Goal: Answer question/provide support: Answer question/provide support

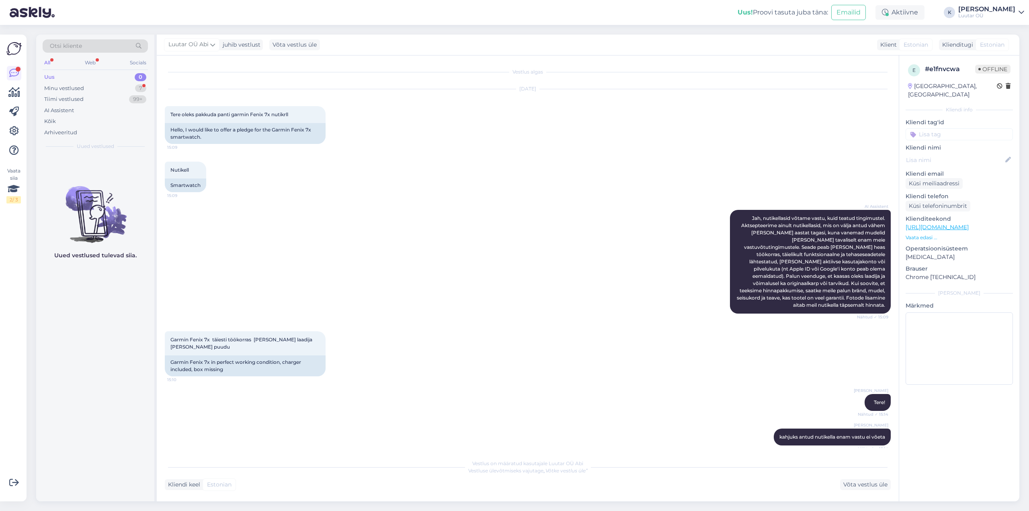
scroll to position [480, 0]
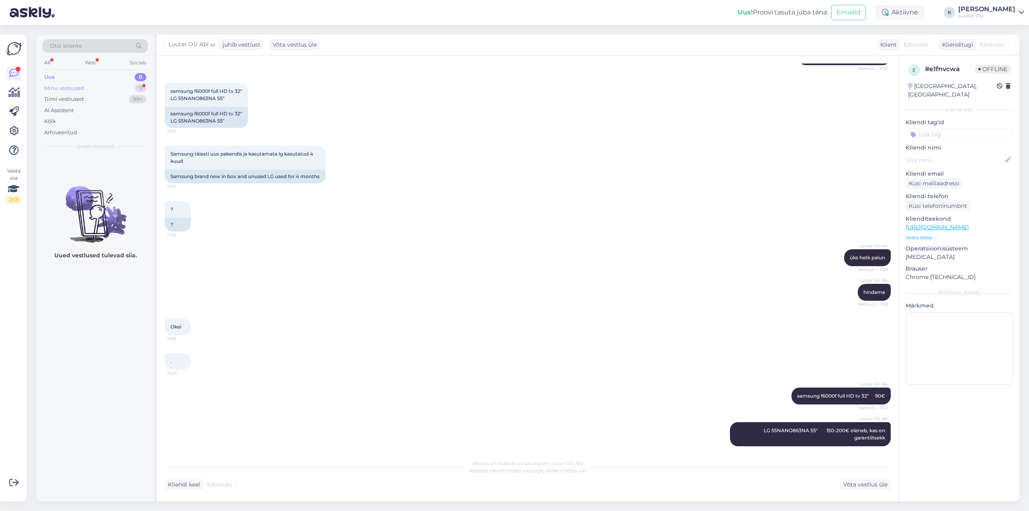
click at [83, 85] on div "Minu vestlused" at bounding box center [64, 88] width 40 height 8
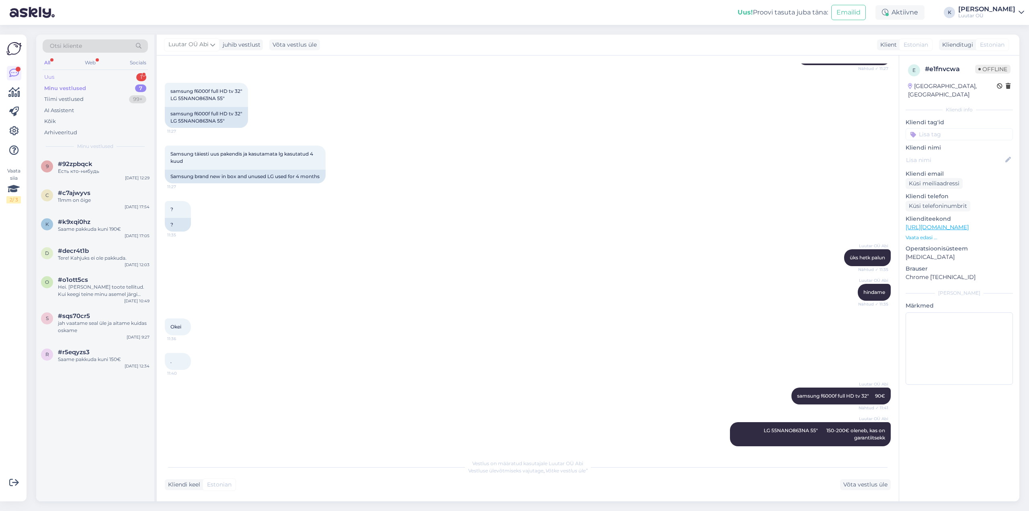
click at [52, 73] on div "Uus 1" at bounding box center [95, 77] width 105 height 11
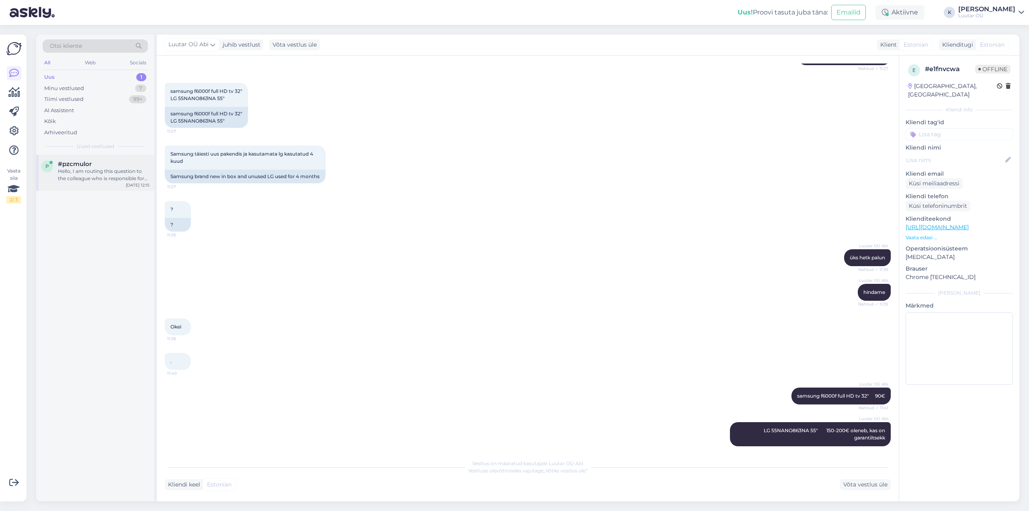
click at [84, 171] on div "Hello, I am routing this question to the colleague who is responsible for this …" at bounding box center [104, 175] width 92 height 14
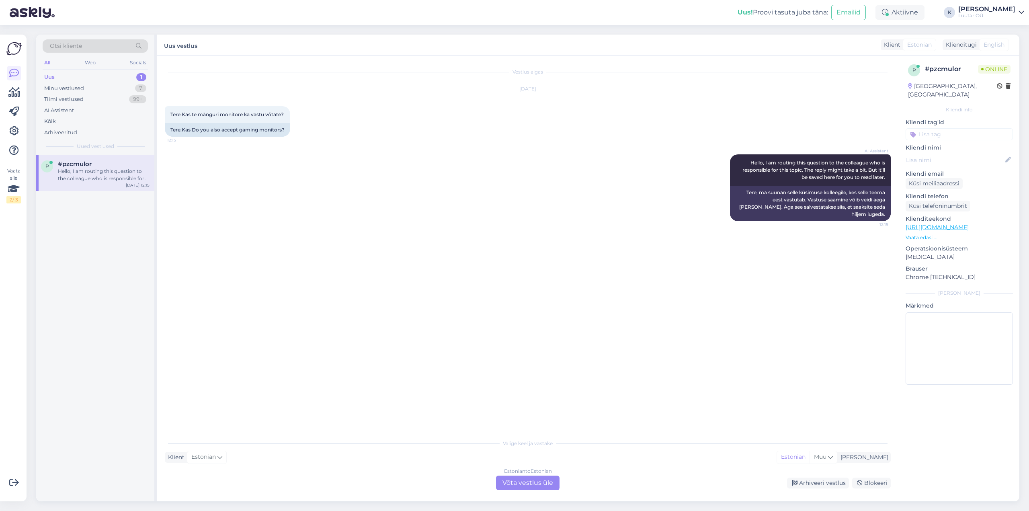
click at [519, 484] on div "Estonian to Estonian Võta vestlus üle" at bounding box center [528, 483] width 64 height 14
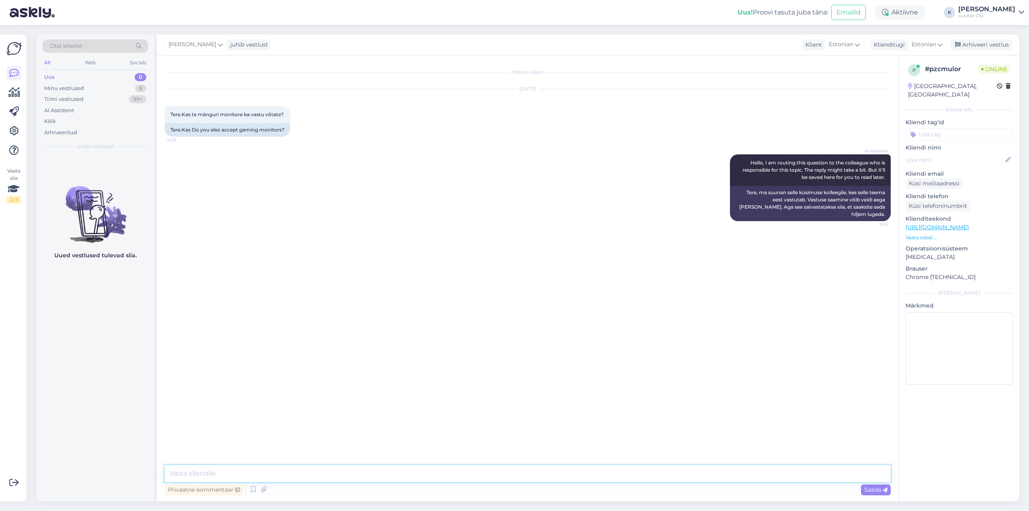
click at [483, 474] on textarea at bounding box center [528, 473] width 726 height 17
type textarea "Tere!"
type textarea "palun täpsustage monitori mudel"
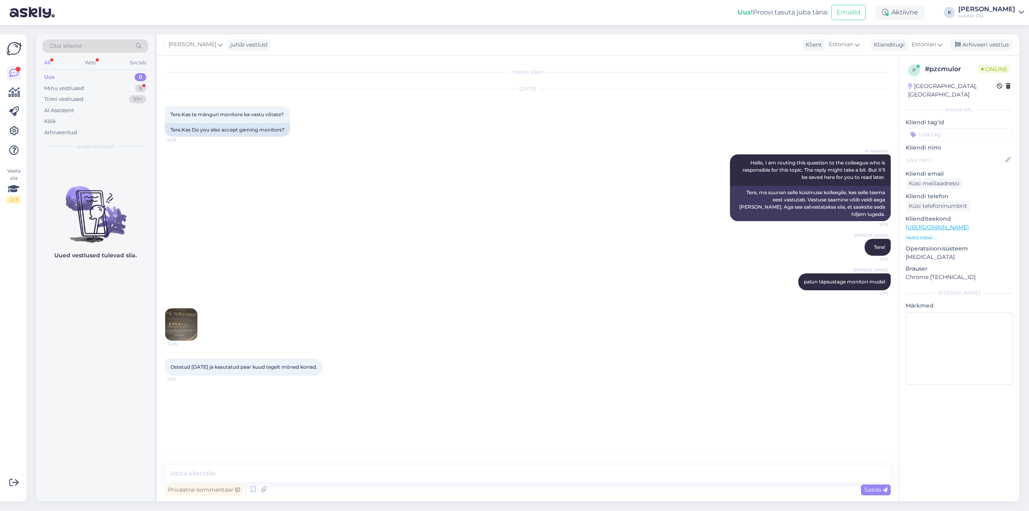
click at [178, 316] on img at bounding box center [181, 324] width 32 height 32
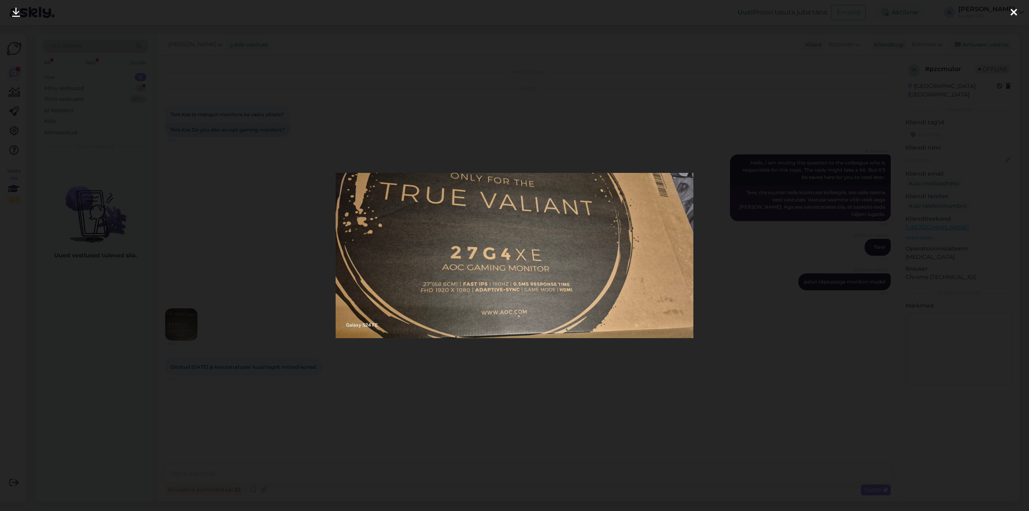
click at [1020, 9] on div at bounding box center [1014, 12] width 16 height 25
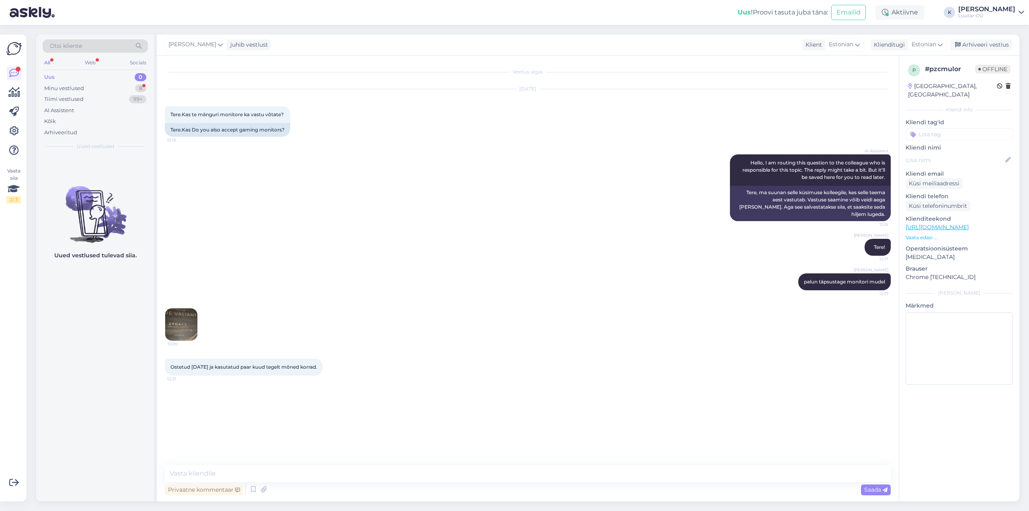
drag, startPoint x: 170, startPoint y: 359, endPoint x: 316, endPoint y: 369, distance: 146.3
click at [316, 369] on div "Ostetud [DATE] ja kasutatud paar kuud tegelt mõned korrad. 12:21" at bounding box center [244, 367] width 158 height 17
copy span "Ostetud [DATE] ja kasutatud paar kuud tegelt mõned korrad."
click at [487, 383] on div "Ostetud [DATE] ja kasutatud paar kuud tegelt mõned korrad. 12:21" at bounding box center [528, 367] width 726 height 35
click at [411, 473] on textarea at bounding box center [528, 473] width 726 height 17
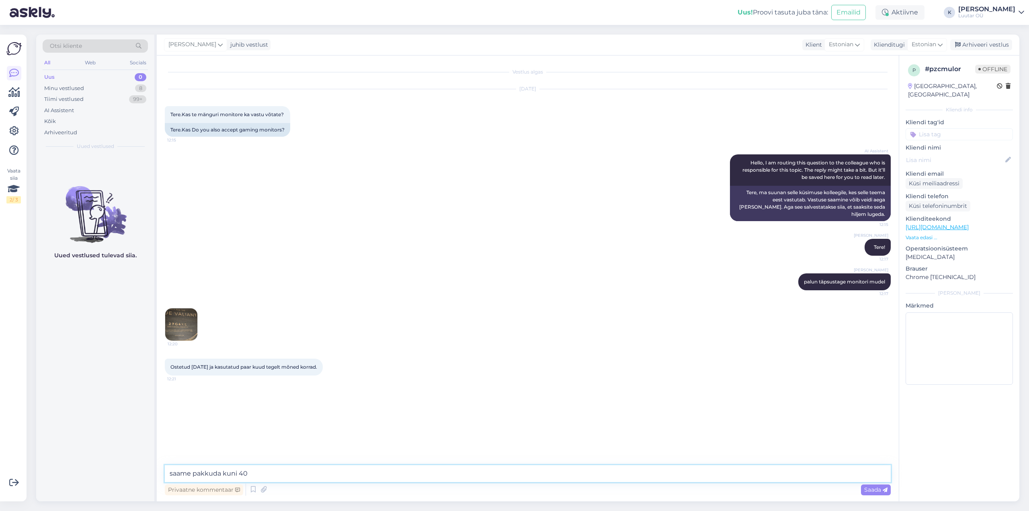
type textarea "saame pakkuda kuni 40€"
click at [68, 87] on div "Minu vestlused" at bounding box center [64, 88] width 40 height 8
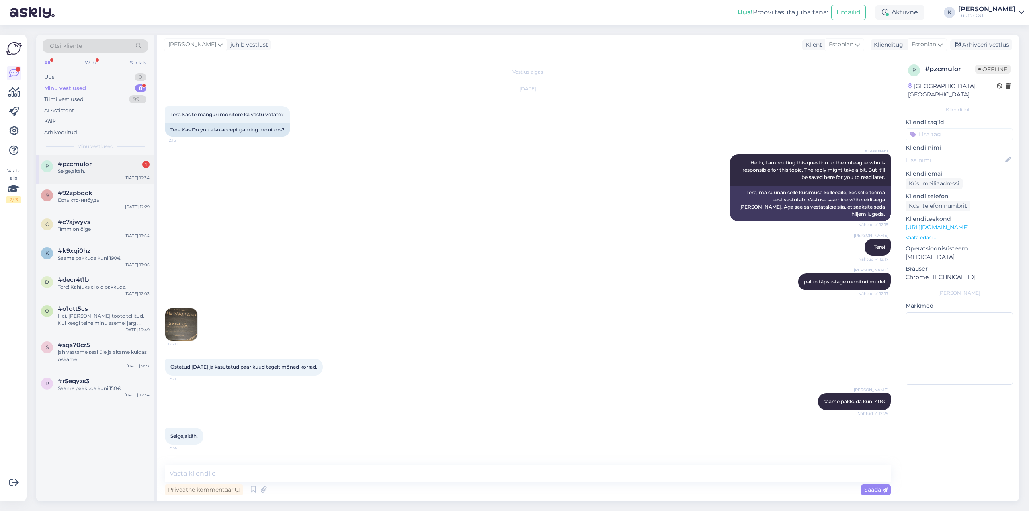
click at [65, 169] on div "Selge,aitäh." at bounding box center [104, 171] width 92 height 7
